Goal: Navigation & Orientation: Find specific page/section

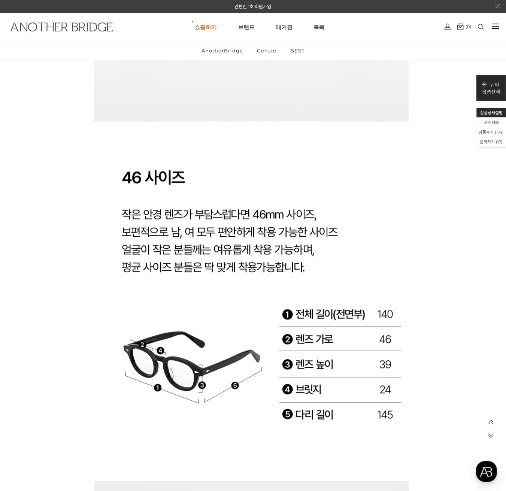
scroll to position [11516, 0]
click at [82, 25] on img at bounding box center [61, 26] width 102 height 9
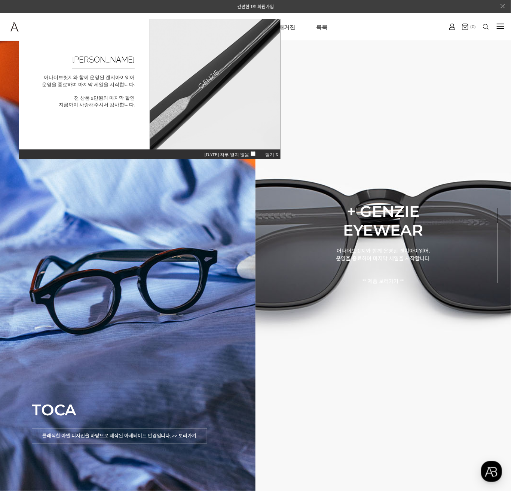
click at [272, 152] on span "닫기 X" at bounding box center [271, 154] width 13 height 5
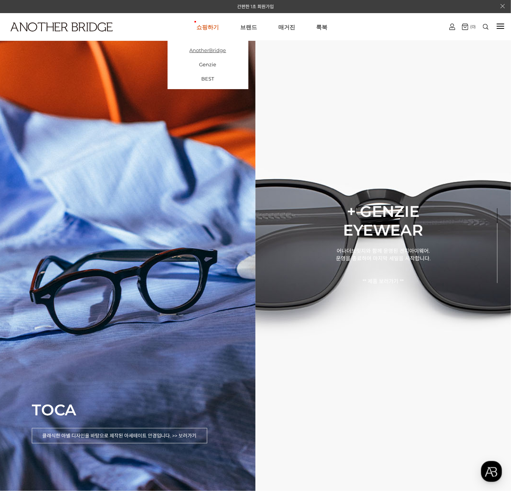
click at [208, 49] on link "AnotherBridge" at bounding box center [208, 50] width 81 height 14
